Goal: Task Accomplishment & Management: Manage account settings

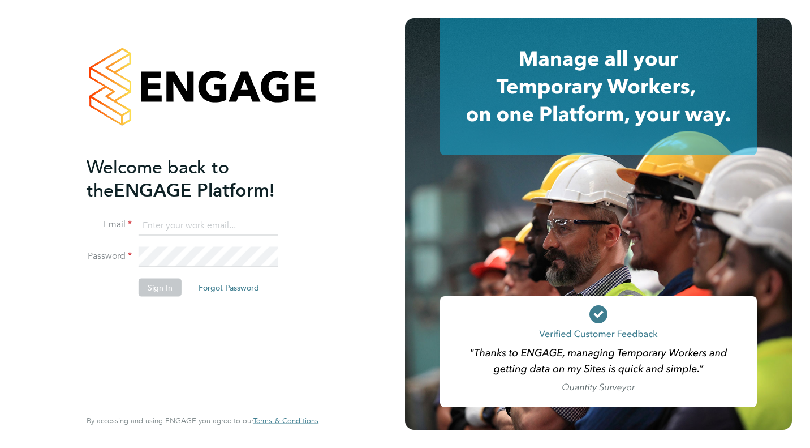
type input "support@engagelabs.io"
click at [163, 286] on button "Sign In" at bounding box center [160, 287] width 43 height 18
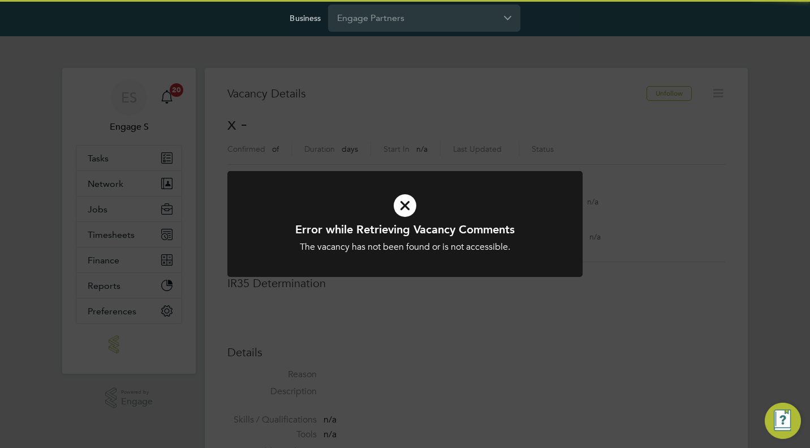
scroll to position [18, 244]
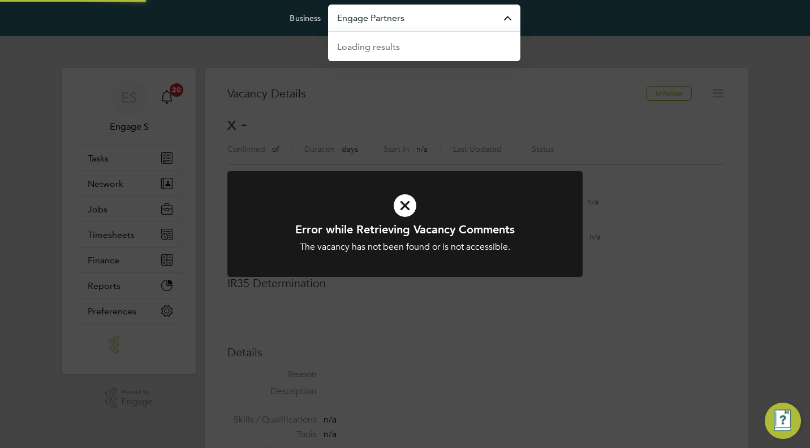
click at [450, 22] on input "Engage Partners" at bounding box center [424, 18] width 192 height 27
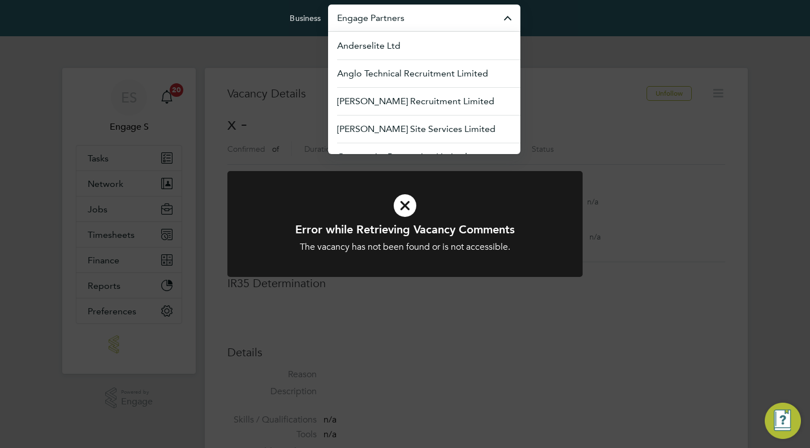
click at [132, 232] on div "Error while Retrieving Vacancy Comments The vacancy has not been found or is no…" at bounding box center [405, 224] width 810 height 448
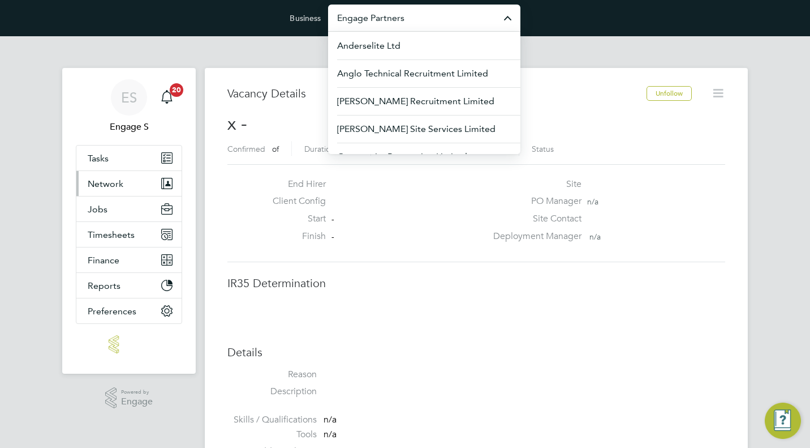
click at [113, 185] on span "Network" at bounding box center [106, 183] width 36 height 11
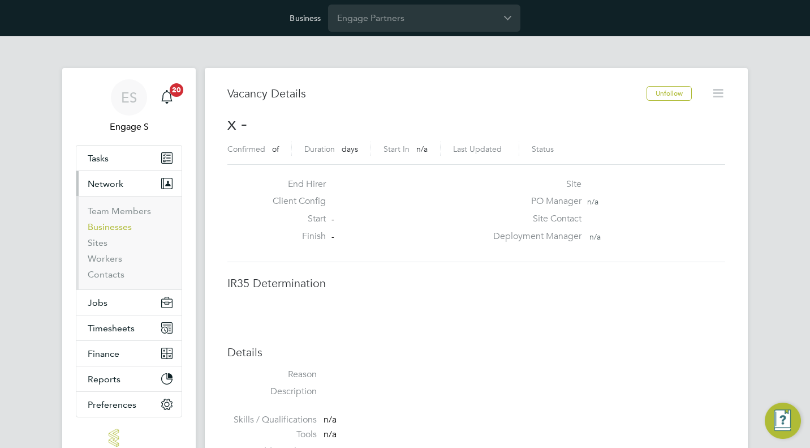
click at [106, 226] on link "Businesses" at bounding box center [110, 226] width 44 height 11
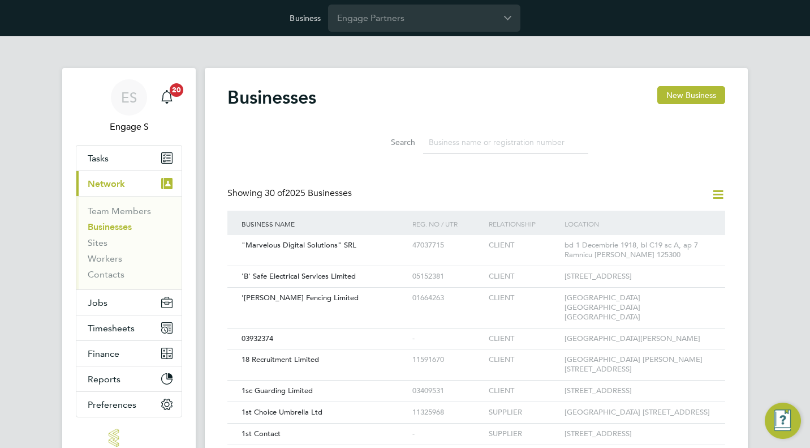
click at [507, 143] on input at bounding box center [505, 142] width 165 height 22
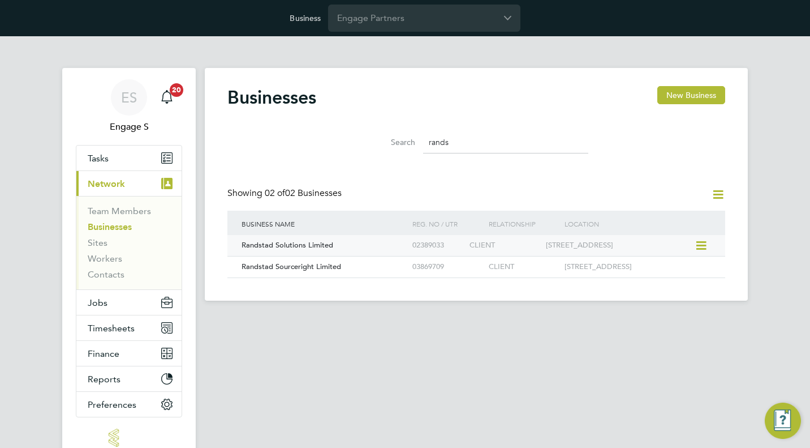
type input "rands"
click at [455, 246] on div "02389033" at bounding box center [438, 245] width 57 height 21
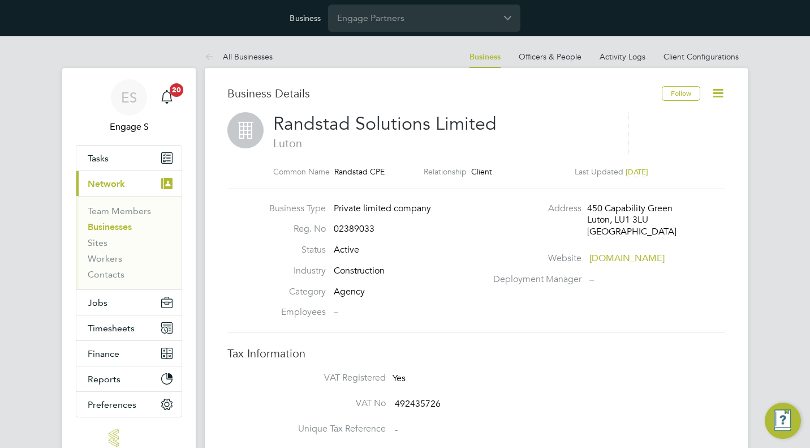
click at [715, 89] on icon at bounding box center [718, 93] width 14 height 14
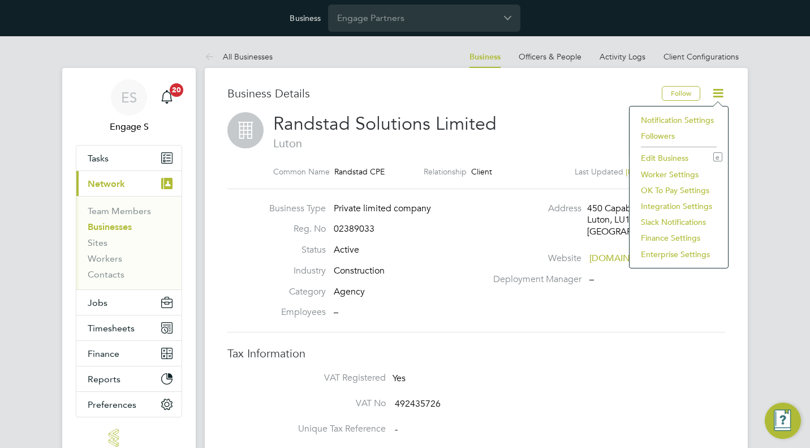
click at [680, 252] on li "Enterprise Settings" at bounding box center [678, 254] width 87 height 16
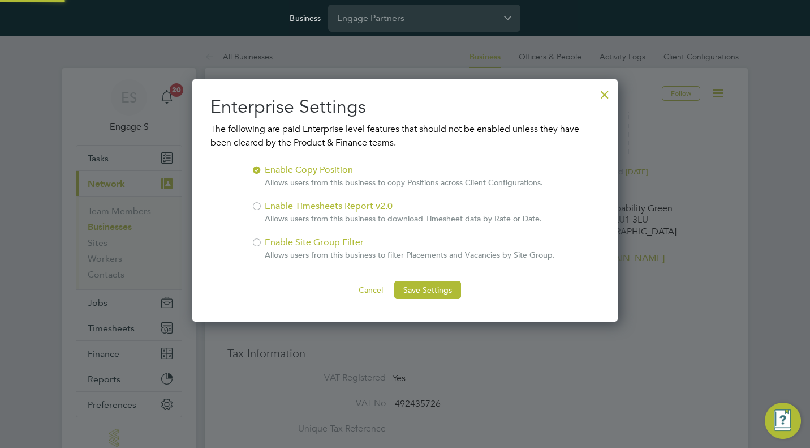
scroll to position [242, 426]
click at [296, 238] on div "Enable Site Group Filter Allows users from this business to filter Placements a…" at bounding box center [410, 247] width 290 height 25
click at [432, 293] on button "Save Settings" at bounding box center [427, 290] width 67 height 18
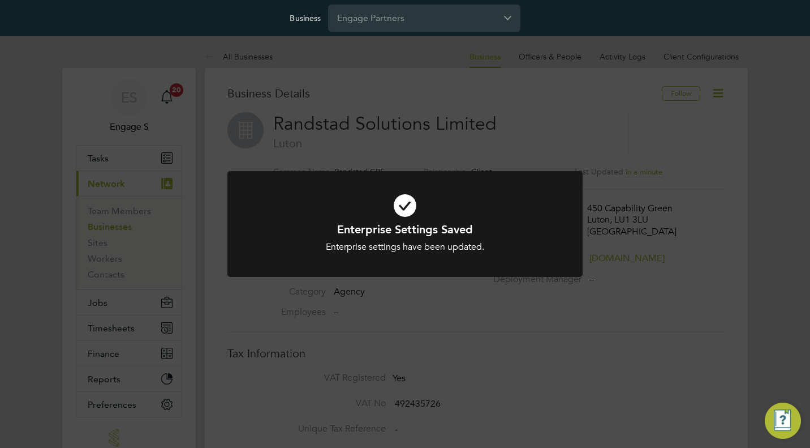
click at [436, 294] on div "Enterprise Settings Saved Enterprise settings have been updated. Cancel Okay" at bounding box center [405, 224] width 810 height 448
